Goal: Find specific page/section: Find specific page/section

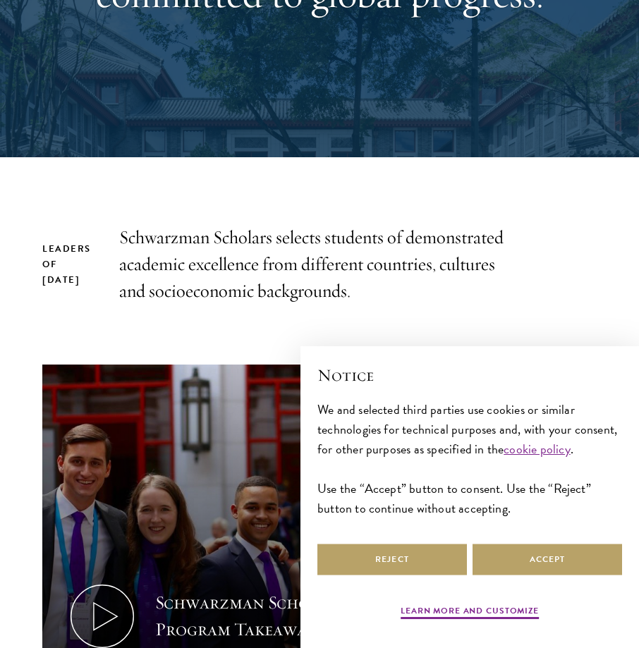
drag, startPoint x: 446, startPoint y: 535, endPoint x: 453, endPoint y: 540, distance: 9.2
click at [451, 538] on div "Notice We and selected third parties use cookies or similar technologies for te…" at bounding box center [469, 452] width 305 height 178
drag, startPoint x: 453, startPoint y: 540, endPoint x: 437, endPoint y: 553, distance: 21.0
click at [437, 553] on button "Reject" at bounding box center [392, 560] width 150 height 32
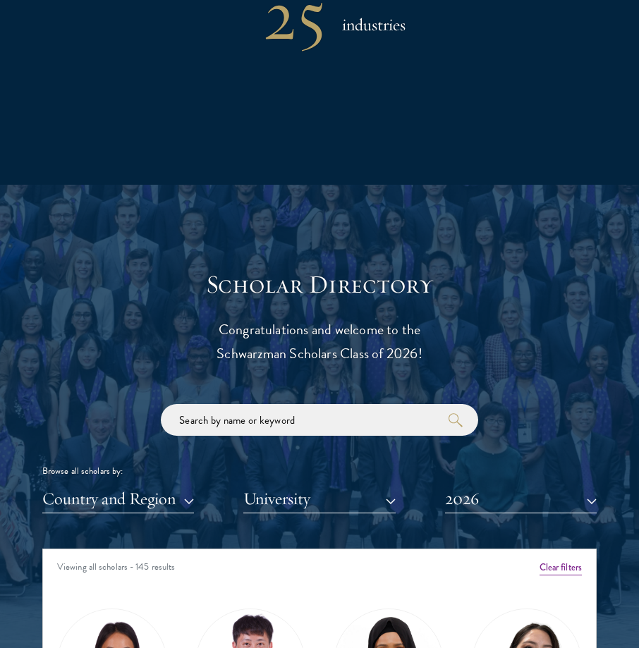
scroll to position [1552, 0]
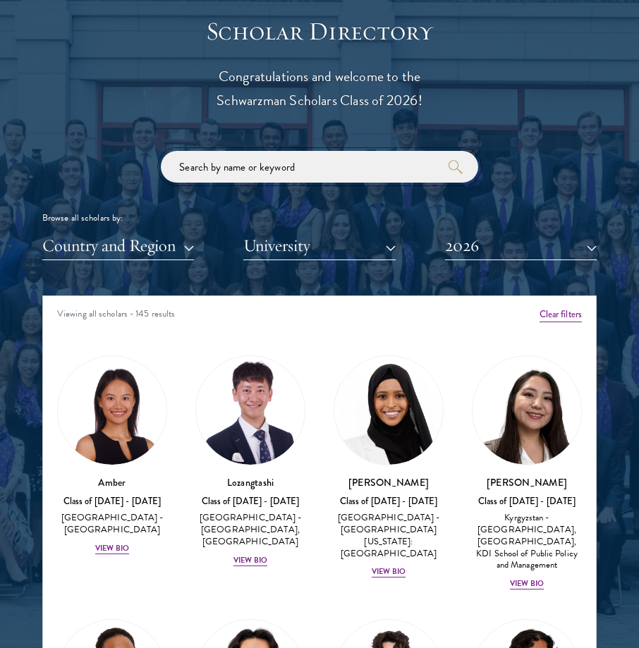
click at [319, 175] on input "search" at bounding box center [319, 167] width 317 height 32
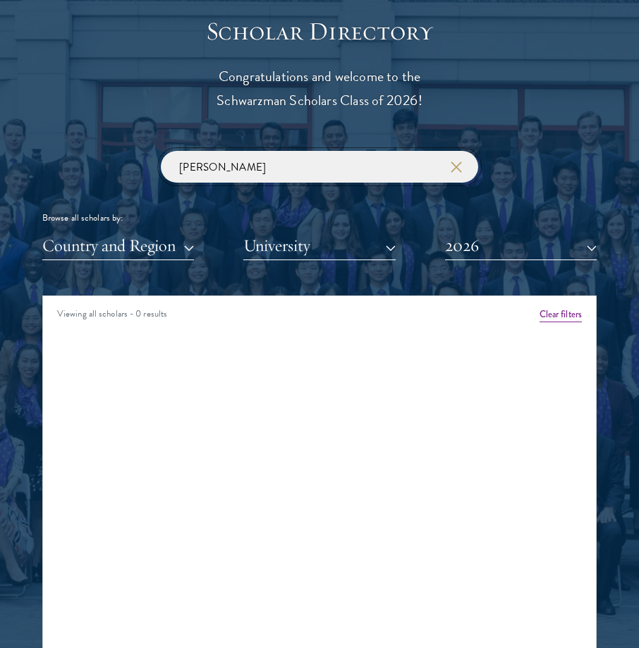
type input "[PERSON_NAME]"
